Goal: Task Accomplishment & Management: Manage account settings

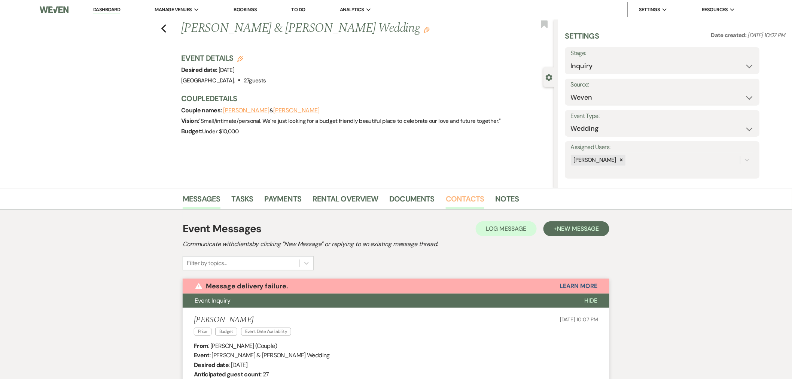
click at [462, 196] on link "Contacts" at bounding box center [465, 201] width 39 height 16
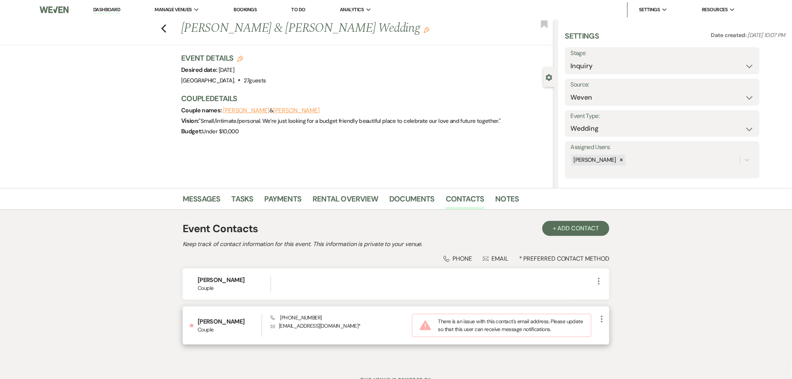
click at [604, 318] on icon "More" at bounding box center [601, 318] width 9 height 9
click at [612, 331] on button "Pencil Edit" at bounding box center [619, 333] width 45 height 13
select select "1"
select select "email"
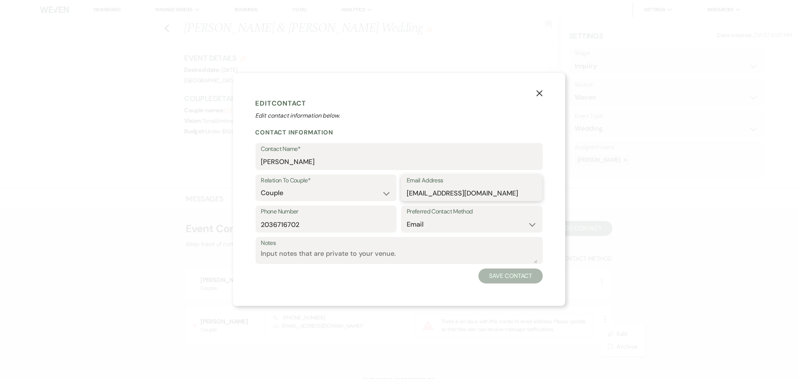
click at [461, 195] on input "kferguson511@yshoo.com" at bounding box center [472, 193] width 130 height 15
type input "kferguson511@yahoo.com"
click at [528, 276] on button "Save Contact" at bounding box center [510, 275] width 64 height 15
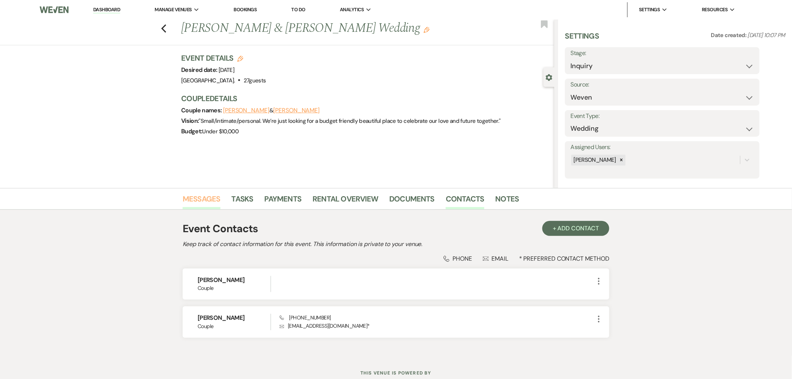
click at [202, 198] on link "Messages" at bounding box center [202, 201] width 38 height 16
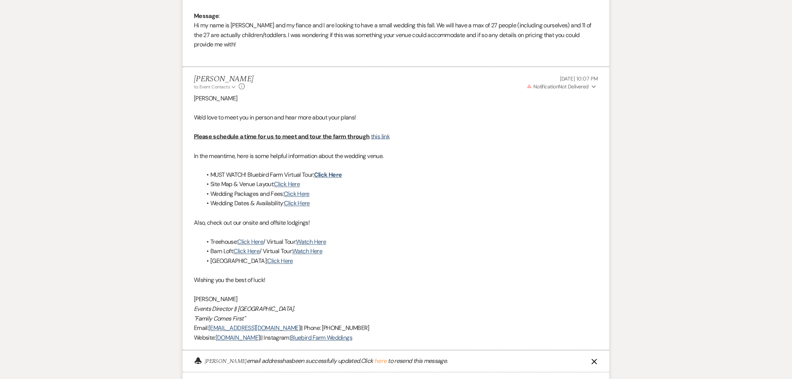
scroll to position [499, 0]
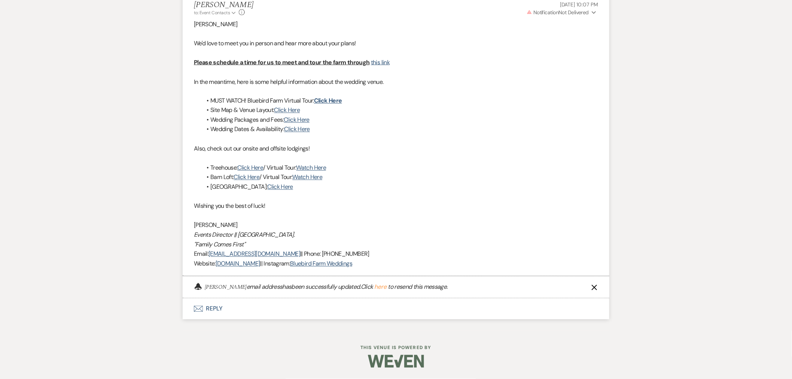
click at [379, 287] on button "here" at bounding box center [380, 287] width 12 height 6
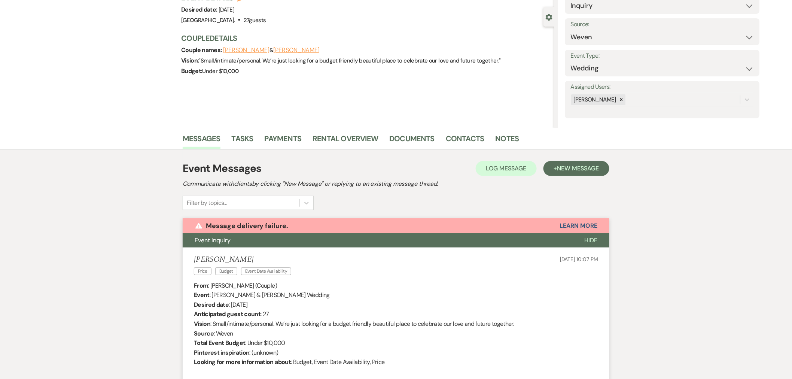
scroll to position [0, 0]
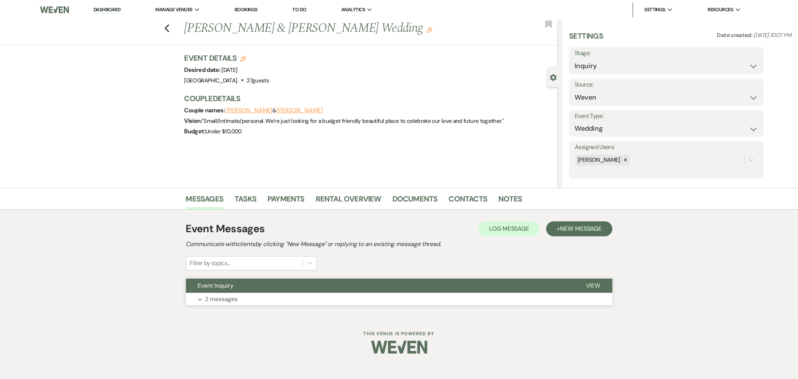
click at [302, 289] on button "Event Inquiry" at bounding box center [380, 285] width 388 height 14
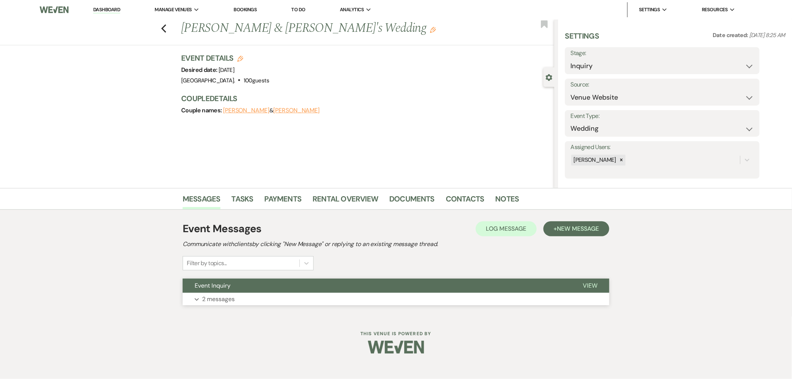
click at [317, 287] on div "Event Inquiry View Expand 2 messages" at bounding box center [396, 291] width 426 height 27
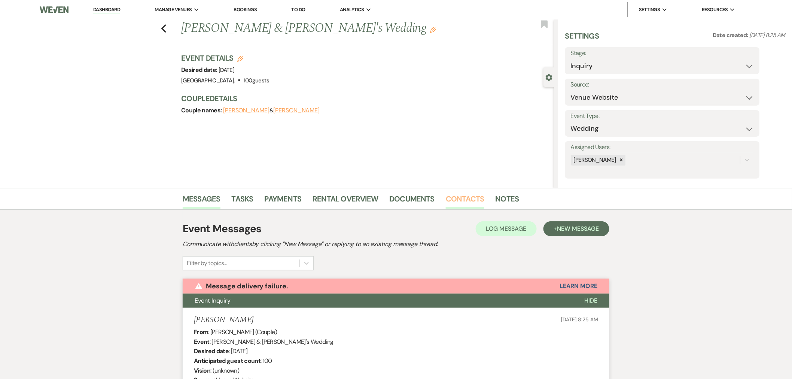
click at [472, 196] on link "Contacts" at bounding box center [465, 201] width 39 height 16
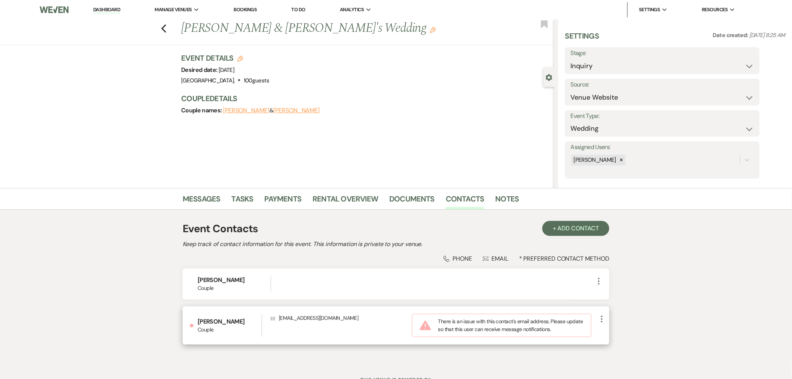
click at [601, 319] on icon "More" at bounding box center [601, 318] width 9 height 9
click at [615, 334] on button "Pencil Edit" at bounding box center [619, 333] width 45 height 13
select select "1"
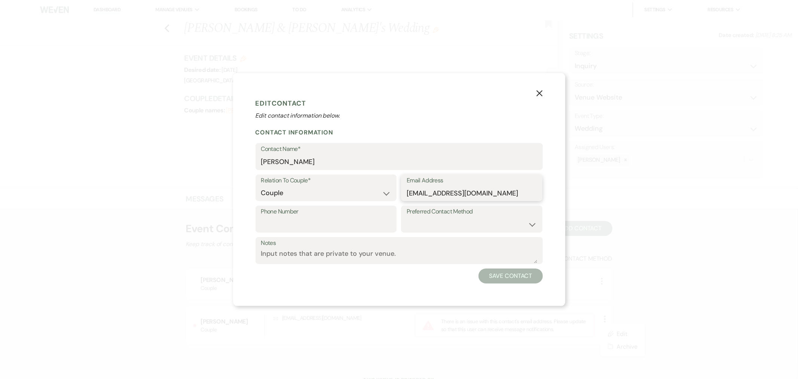
click at [447, 194] on input "[EMAIL_ADDRESS][DOMAIN_NAME]" at bounding box center [472, 193] width 130 height 15
type input "[EMAIL_ADDRESS][DOMAIN_NAME]"
click at [501, 267] on div "Notes" at bounding box center [399, 252] width 287 height 31
click at [498, 273] on button "Save Contact" at bounding box center [510, 275] width 64 height 15
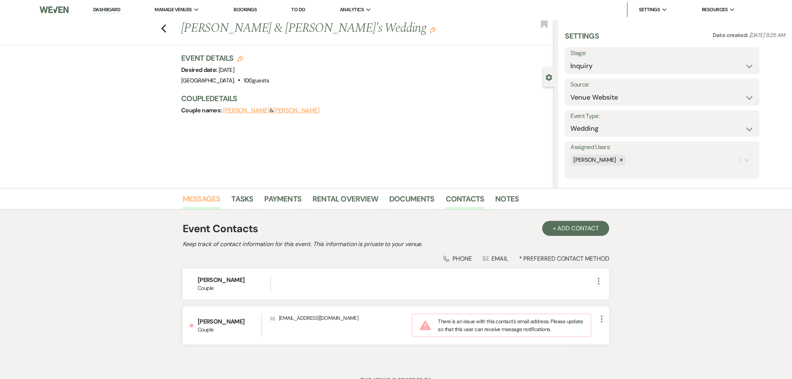
click at [215, 199] on link "Messages" at bounding box center [202, 201] width 38 height 16
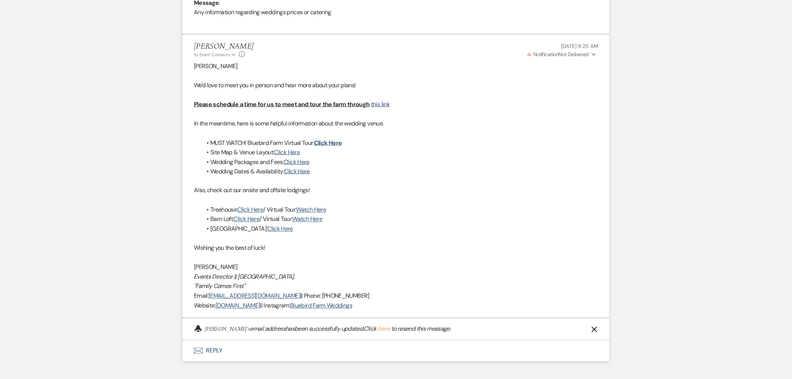
scroll to position [417, 0]
click at [377, 325] on button "here" at bounding box center [383, 327] width 12 height 6
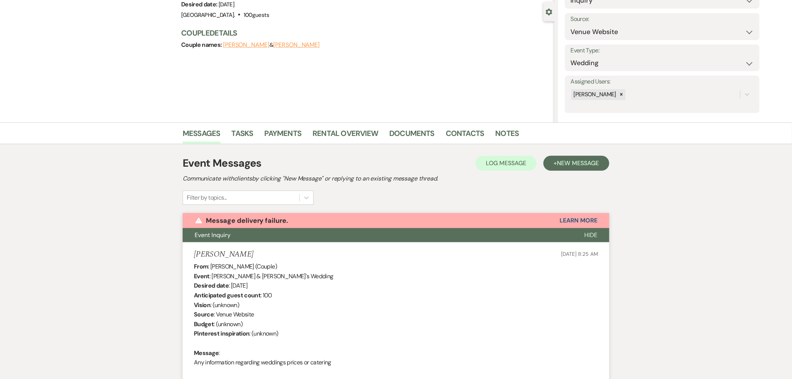
scroll to position [0, 0]
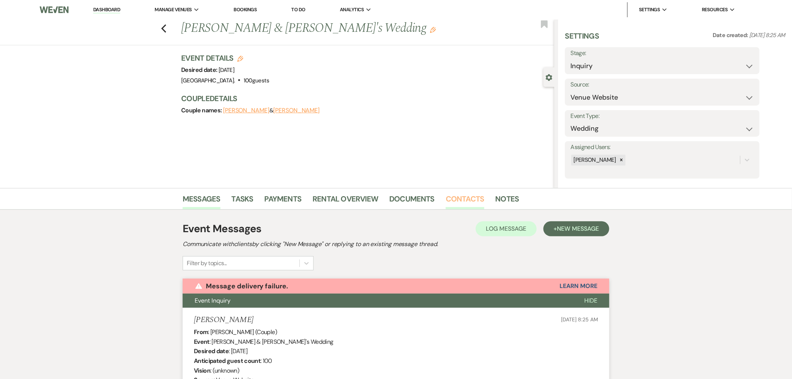
click at [455, 195] on link "Contacts" at bounding box center [465, 201] width 39 height 16
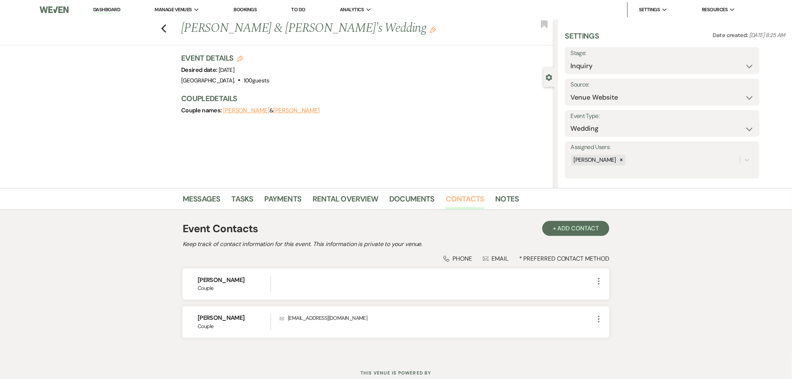
click at [455, 195] on link "Contacts" at bounding box center [465, 201] width 39 height 16
